Goal: Check status: Check status

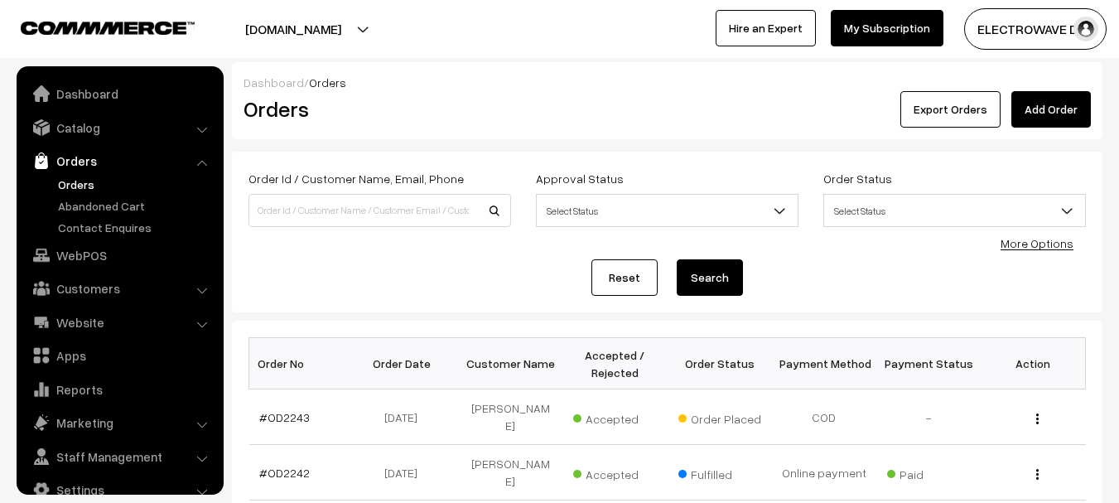
click at [80, 176] on link "Orders" at bounding box center [136, 184] width 164 height 17
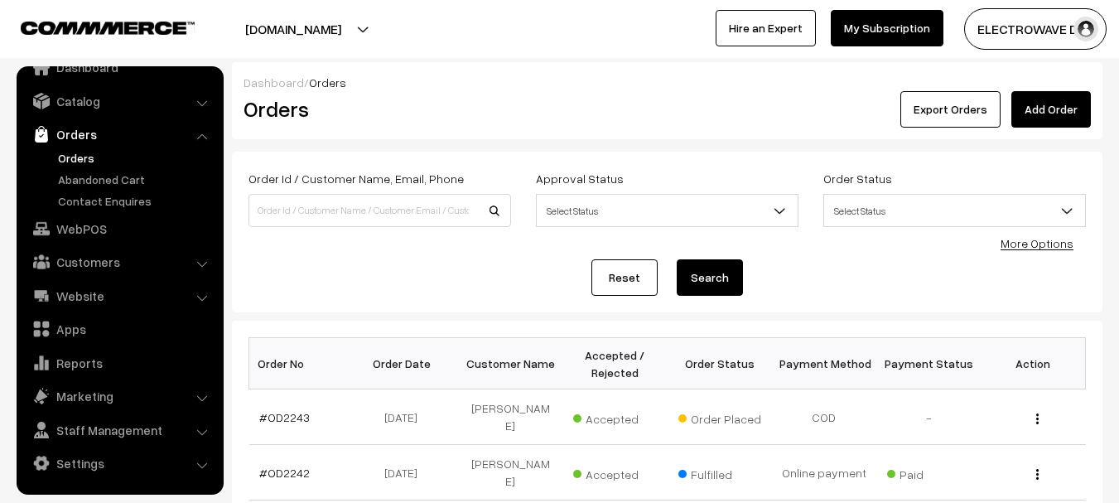
click at [81, 158] on link "Orders" at bounding box center [136, 157] width 164 height 17
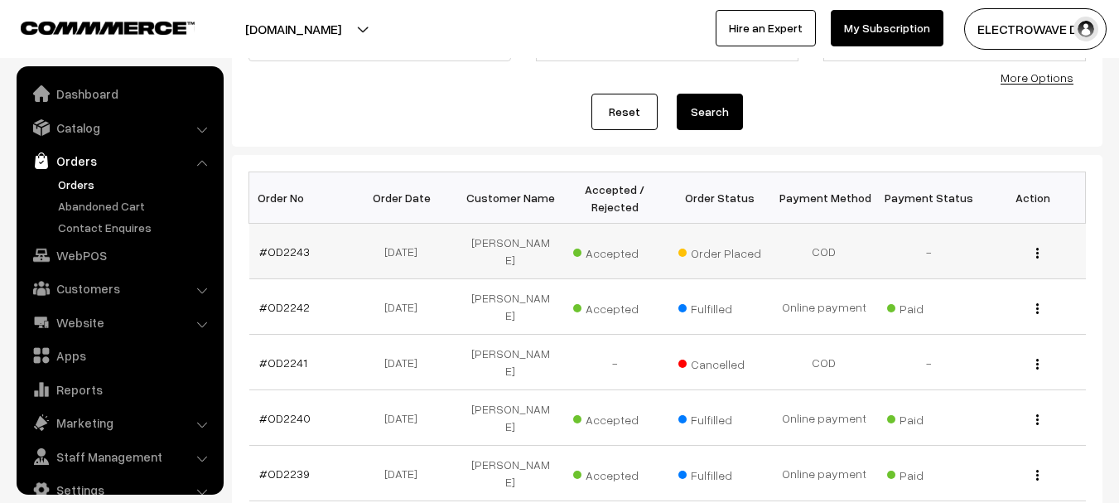
scroll to position [26, 0]
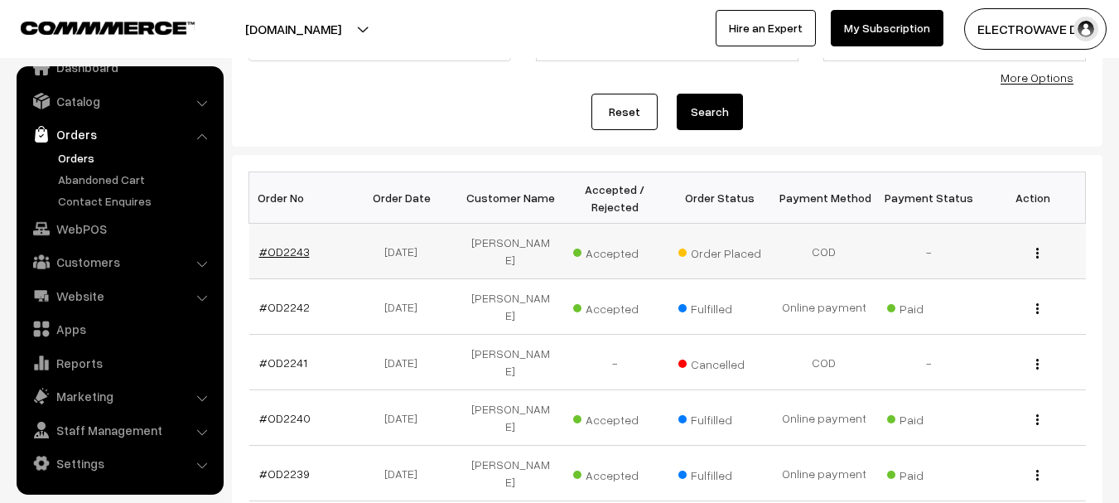
click at [277, 250] on link "#OD2243" at bounding box center [284, 251] width 51 height 14
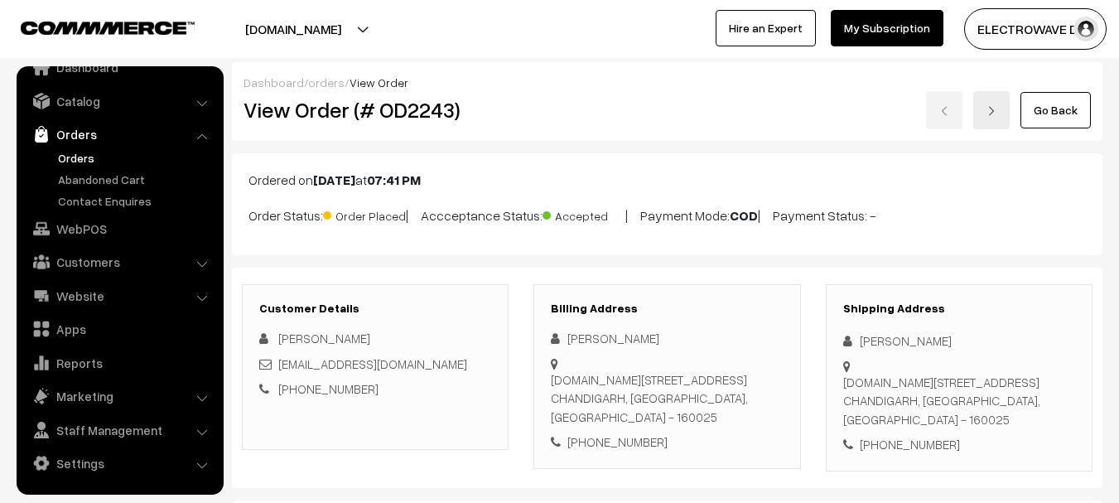
click at [80, 163] on link "Orders" at bounding box center [136, 157] width 164 height 17
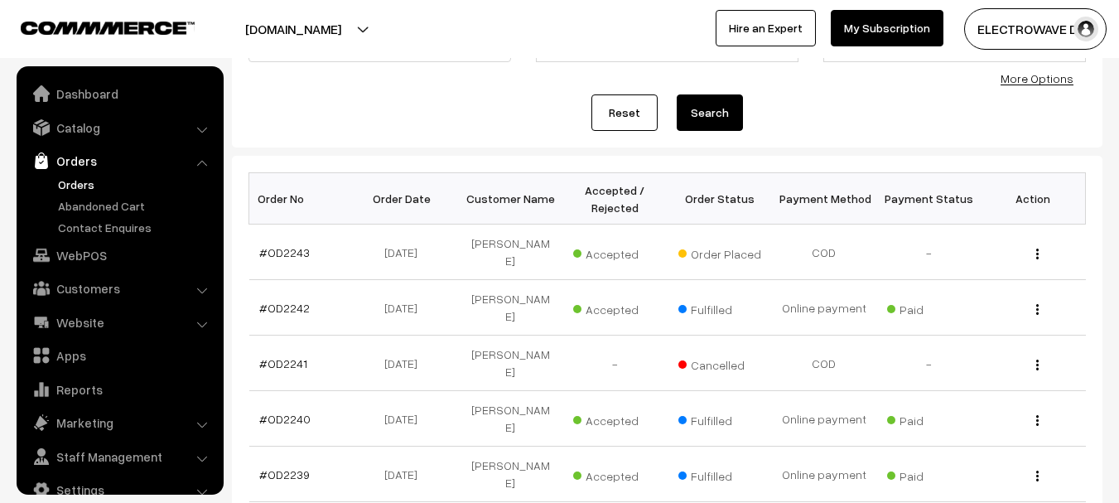
scroll to position [26, 0]
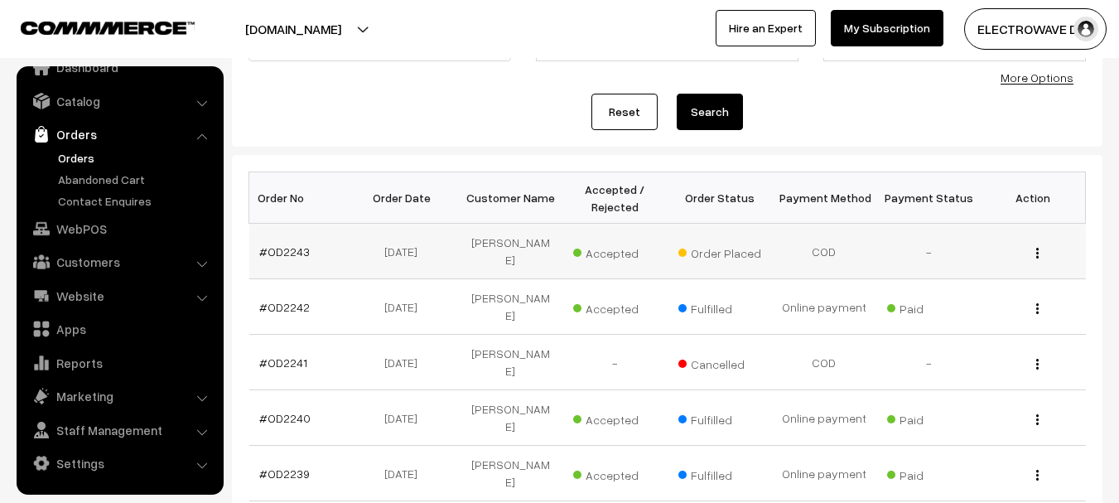
drag, startPoint x: 515, startPoint y: 256, endPoint x: 394, endPoint y: 257, distance: 120.9
click at [394, 257] on tr "#OD2243 [DATE] [PERSON_NAME] Accepted Order Placed COD View" at bounding box center [667, 251] width 836 height 55
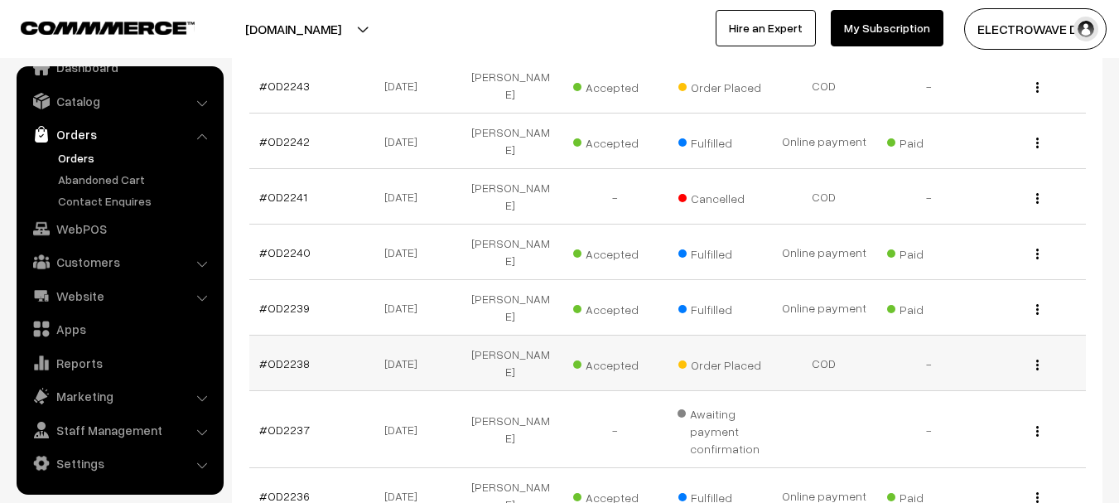
scroll to position [0, 0]
